Goal: Task Accomplishment & Management: Use online tool/utility

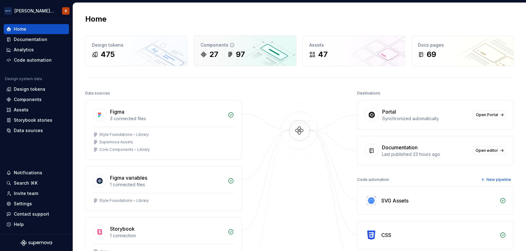
click at [218, 50] on div "27" at bounding box center [213, 55] width 9 height 10
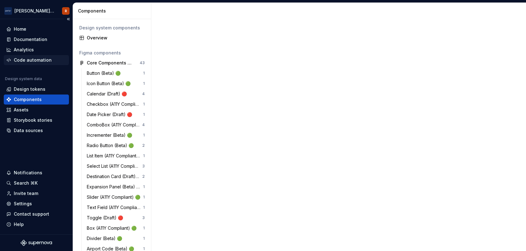
click at [34, 63] on div "Code automation" at bounding box center [36, 60] width 65 height 10
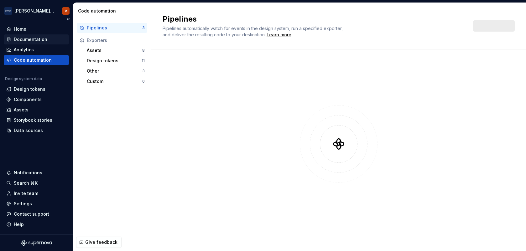
click at [32, 41] on div "Documentation" at bounding box center [31, 39] width 34 height 6
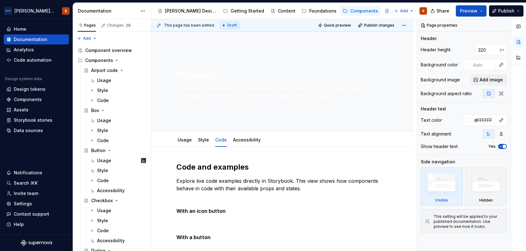
type textarea "*"
click at [24, 60] on div "Code automation" at bounding box center [33, 60] width 38 height 6
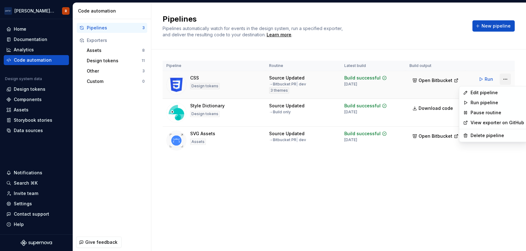
click at [505, 78] on html "[PERSON_NAME] Airlines R Home Documentation Analytics Code automation Design sy…" at bounding box center [263, 125] width 526 height 251
click at [487, 94] on div "Edit pipeline" at bounding box center [498, 93] width 54 height 6
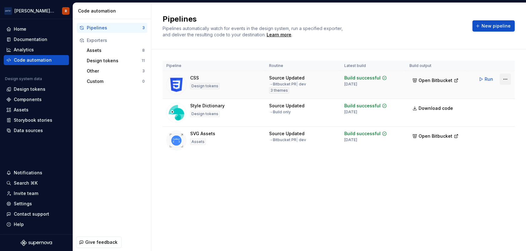
click at [505, 79] on html "[PERSON_NAME] Airlines R Home Documentation Analytics Code automation Design sy…" at bounding box center [263, 125] width 526 height 251
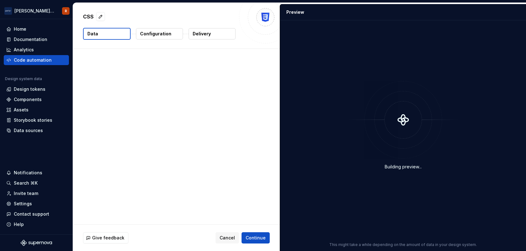
click at [110, 139] on div at bounding box center [176, 137] width 207 height 176
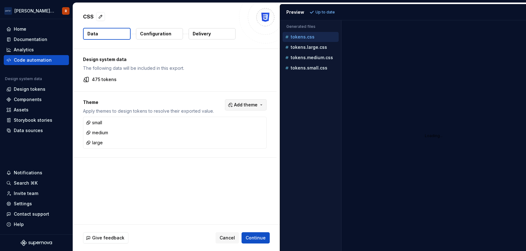
click at [248, 107] on span "Add theme" at bounding box center [246, 105] width 24 height 6
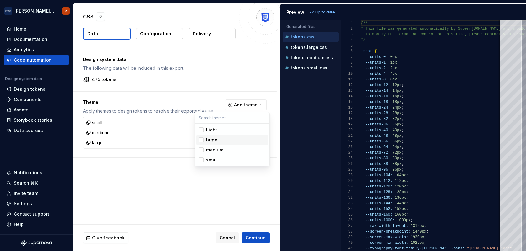
click at [202, 141] on div "Suggestions" at bounding box center [201, 140] width 5 height 5
click at [202, 154] on span "medium" at bounding box center [232, 150] width 72 height 10
click at [202, 162] on div "Suggestions" at bounding box center [201, 160] width 5 height 5
click at [255, 237] on html "[PERSON_NAME] Airlines R Home Documentation Analytics Code automation Design sy…" at bounding box center [263, 125] width 526 height 251
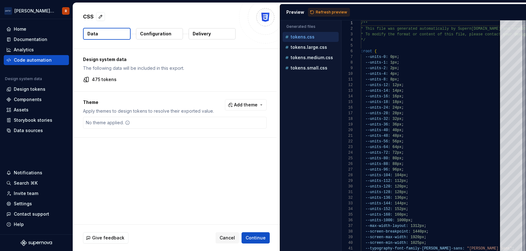
click at [252, 155] on div "Design system data The following data will be included in this export. 475 toke…" at bounding box center [176, 137] width 207 height 176
click at [334, 9] on button "Refresh preview" at bounding box center [329, 12] width 42 height 9
click at [180, 189] on div "Design system data The following data will be included in this export. 475 toke…" at bounding box center [176, 137] width 207 height 176
click at [164, 29] on button "Configuration" at bounding box center [159, 33] width 47 height 11
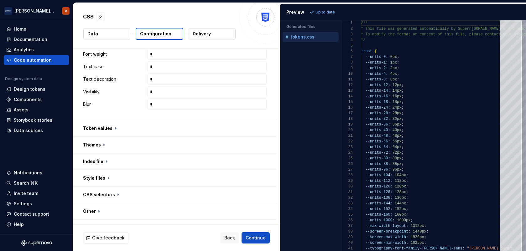
scroll to position [378, 0]
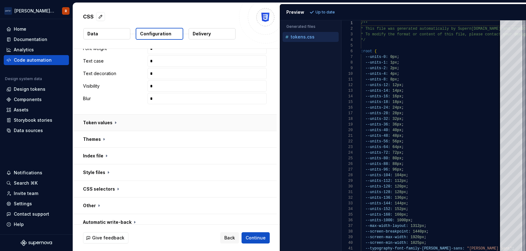
click at [169, 124] on button "button" at bounding box center [175, 123] width 204 height 16
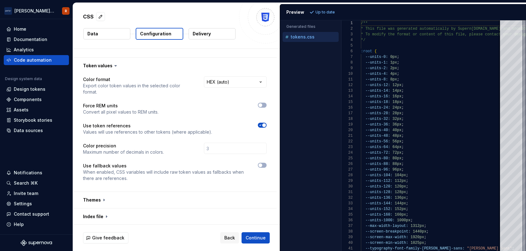
scroll to position [442, 0]
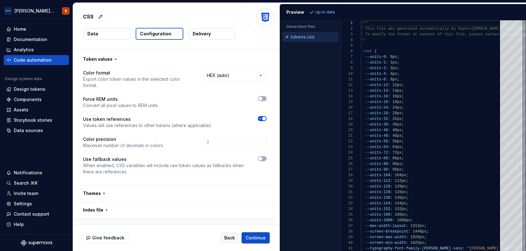
click at [165, 219] on button "button" at bounding box center [175, 227] width 204 height 16
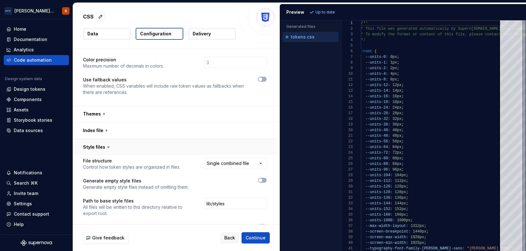
scroll to position [526, 0]
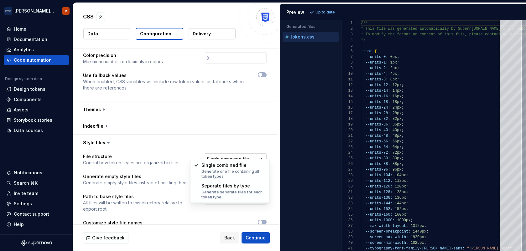
click at [230, 151] on html "**********" at bounding box center [263, 125] width 526 height 251
select select "**********"
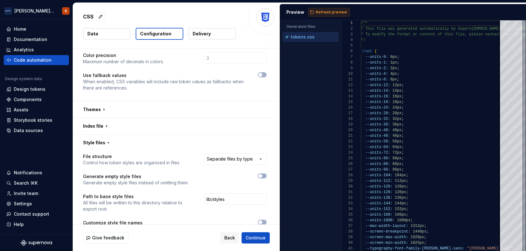
click at [326, 13] on span "Refresh preview" at bounding box center [331, 12] width 31 height 5
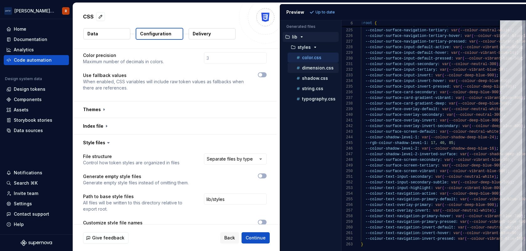
click at [311, 69] on p "dimension.css" at bounding box center [318, 68] width 32 height 5
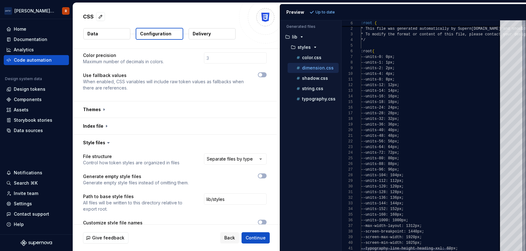
scroll to position [56, 0]
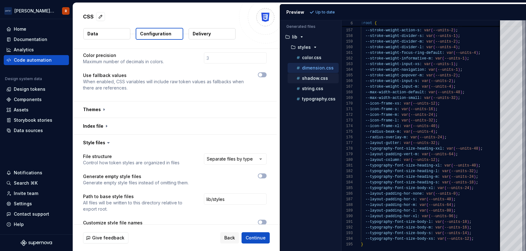
click at [302, 75] on button "shadow.css" at bounding box center [313, 78] width 51 height 7
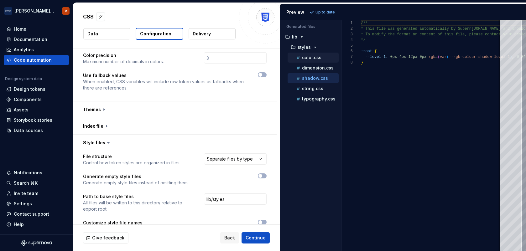
click at [319, 59] on p "color.css" at bounding box center [311, 57] width 19 height 5
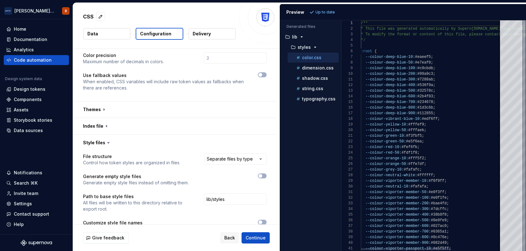
scroll to position [56, 0]
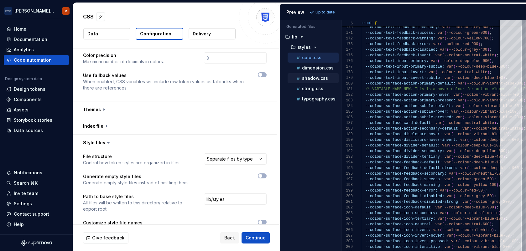
click at [314, 82] on div "shadow.css" at bounding box center [313, 78] width 51 height 10
click at [313, 79] on p "shadow.css" at bounding box center [315, 78] width 26 height 5
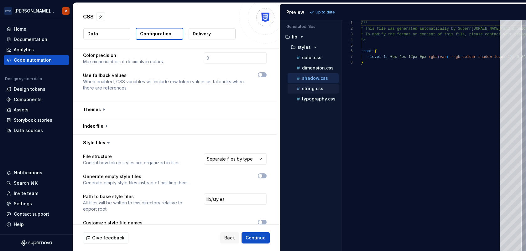
click at [313, 90] on p "string.css" at bounding box center [312, 88] width 21 height 5
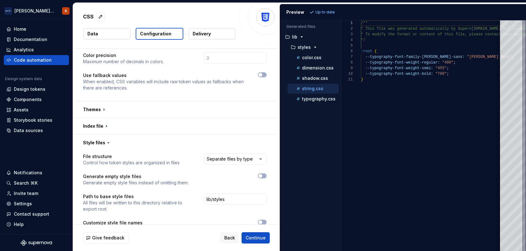
scroll to position [56, 0]
click at [317, 101] on p "typography.css" at bounding box center [319, 99] width 34 height 5
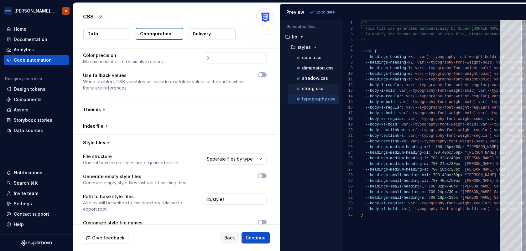
click at [310, 87] on p "string.css" at bounding box center [312, 88] width 21 height 5
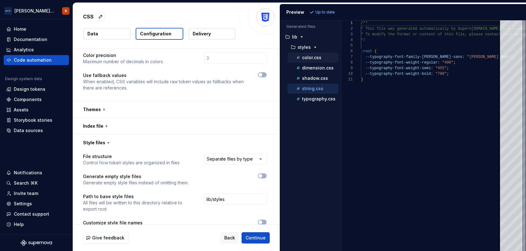
click at [311, 56] on p "color.css" at bounding box center [311, 57] width 19 height 5
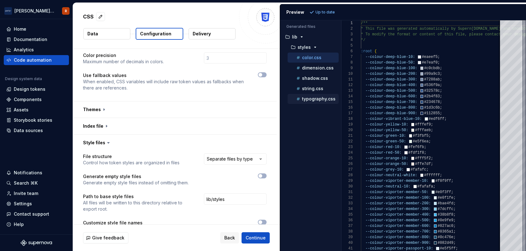
click at [317, 97] on p "typography.css" at bounding box center [319, 99] width 34 height 5
type textarea "**********"
